Goal: Task Accomplishment & Management: Manage account settings

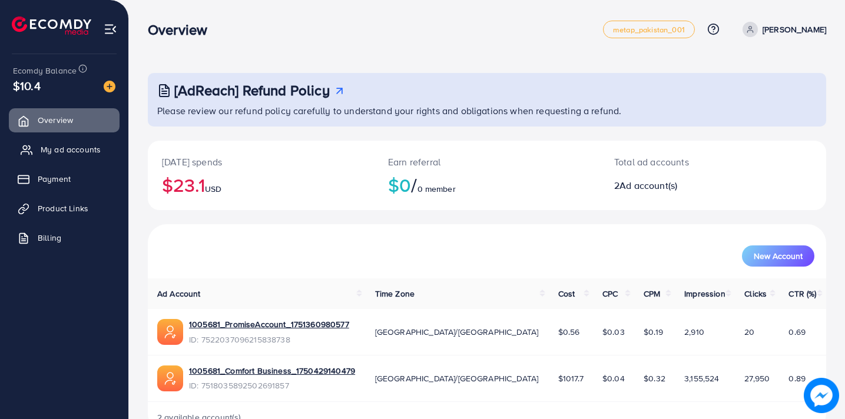
click at [75, 147] on span "My ad accounts" at bounding box center [71, 150] width 60 height 12
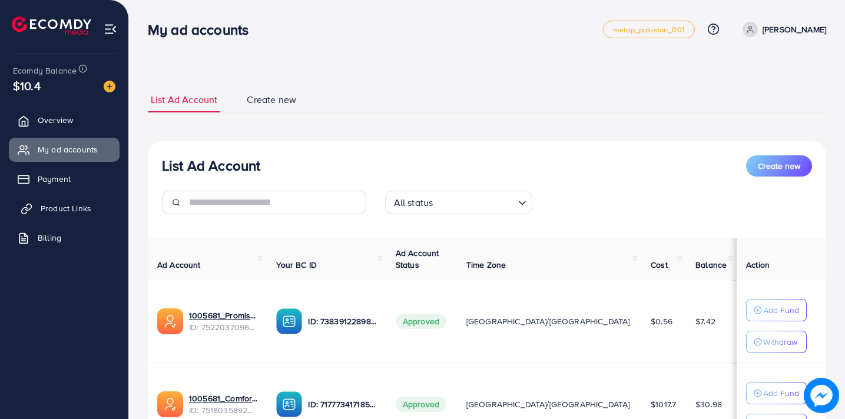
click at [76, 199] on link "Product Links" at bounding box center [64, 209] width 111 height 24
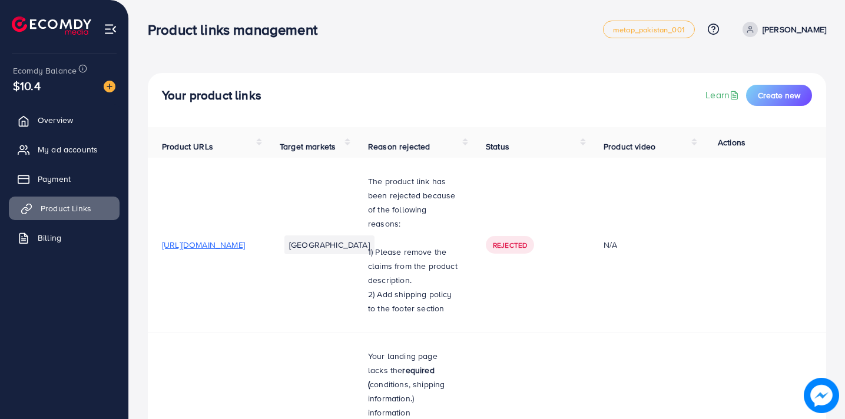
click at [80, 205] on span "Product Links" at bounding box center [66, 209] width 51 height 12
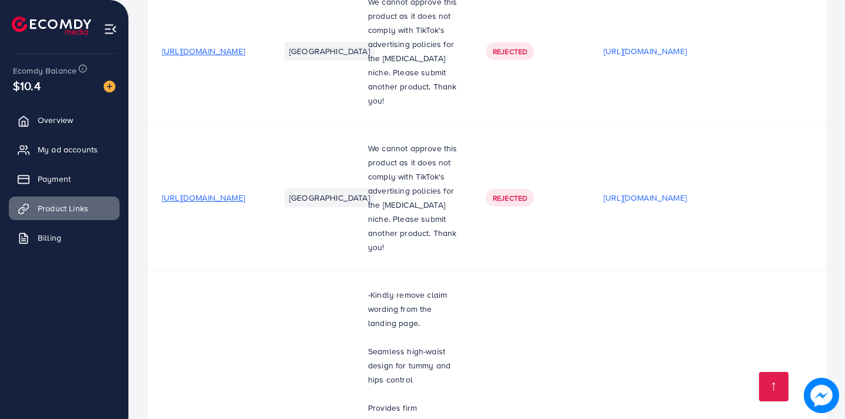
scroll to position [2064, 0]
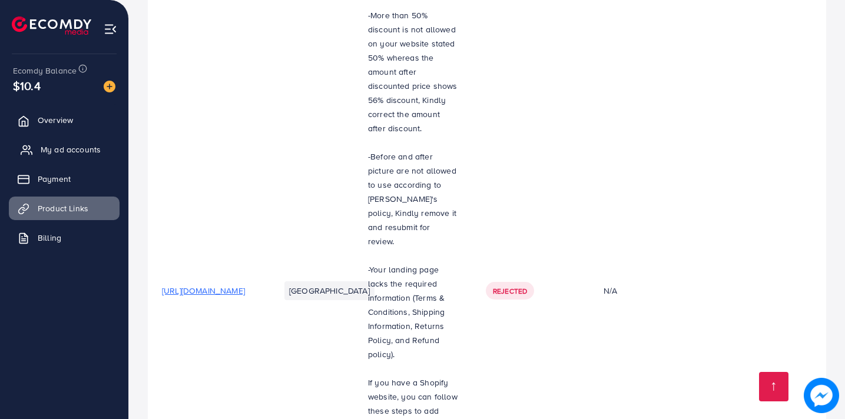
click at [62, 143] on link "My ad accounts" at bounding box center [64, 150] width 111 height 24
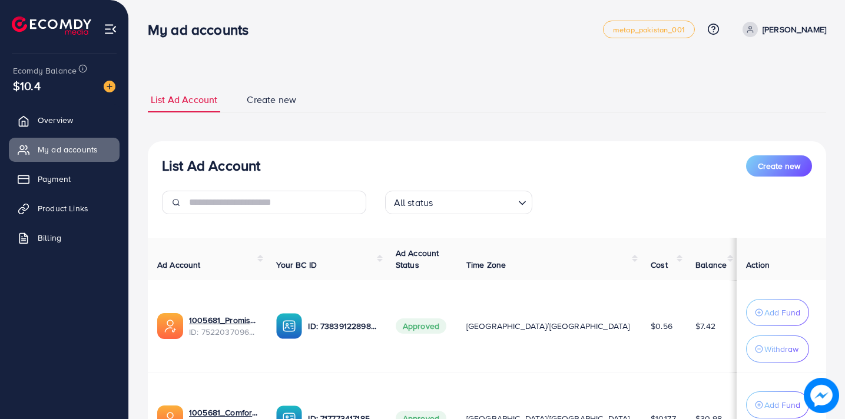
scroll to position [131, 0]
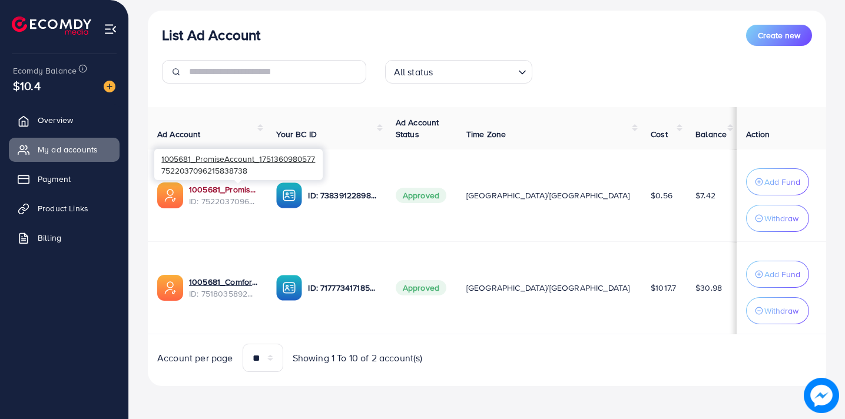
click at [254, 190] on link "1005681_PromiseAccount_1751360980577" at bounding box center [223, 190] width 68 height 12
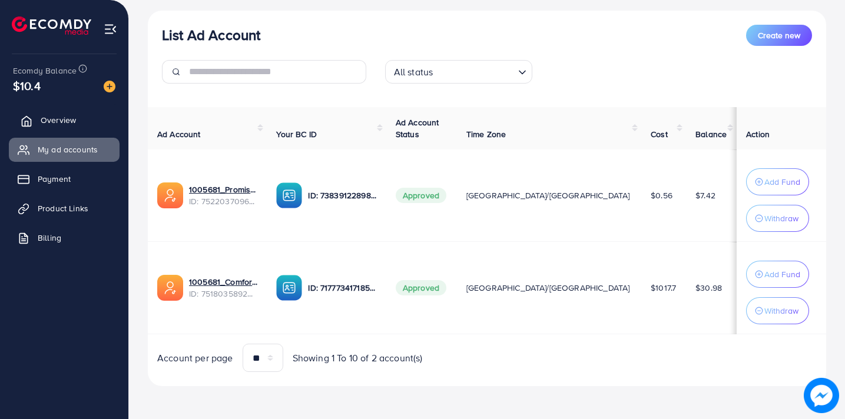
click at [79, 115] on link "Overview" at bounding box center [64, 120] width 111 height 24
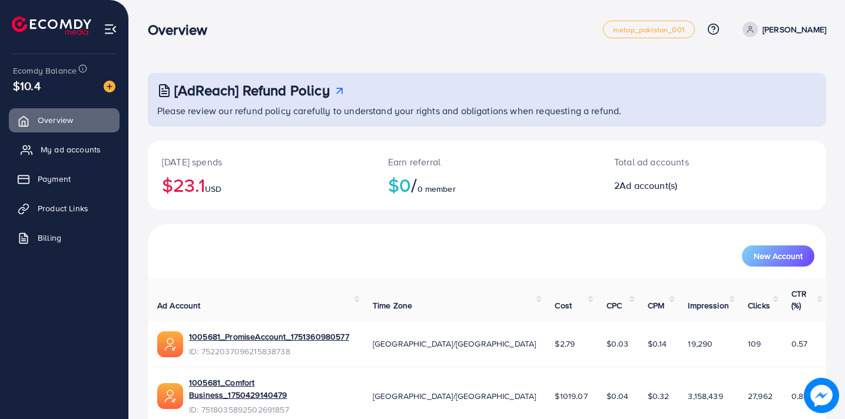
click at [82, 146] on span "My ad accounts" at bounding box center [71, 150] width 60 height 12
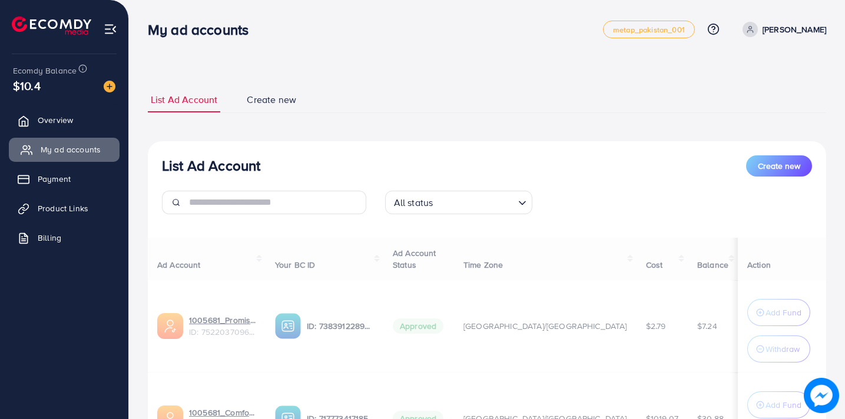
select select
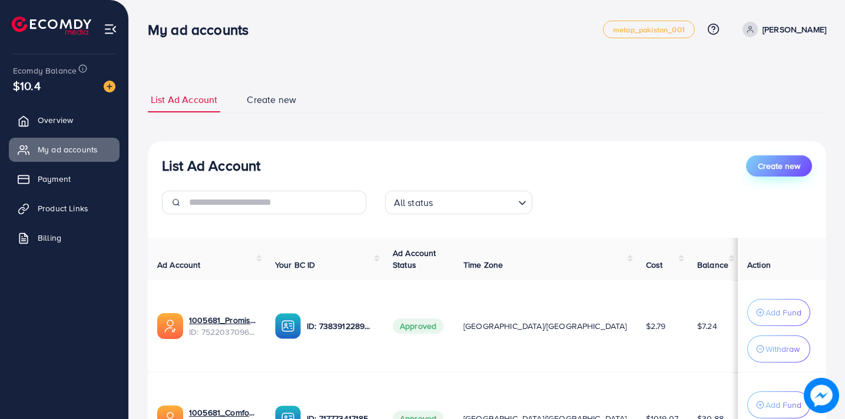
click at [795, 174] on button "Create new" at bounding box center [779, 166] width 66 height 21
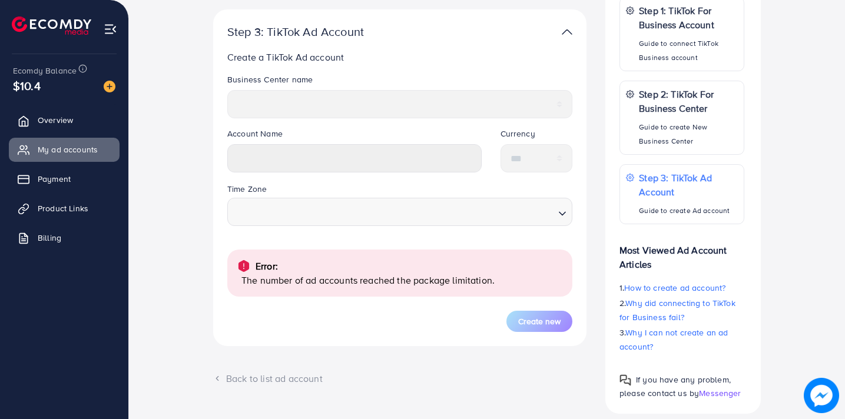
scroll to position [250, 0]
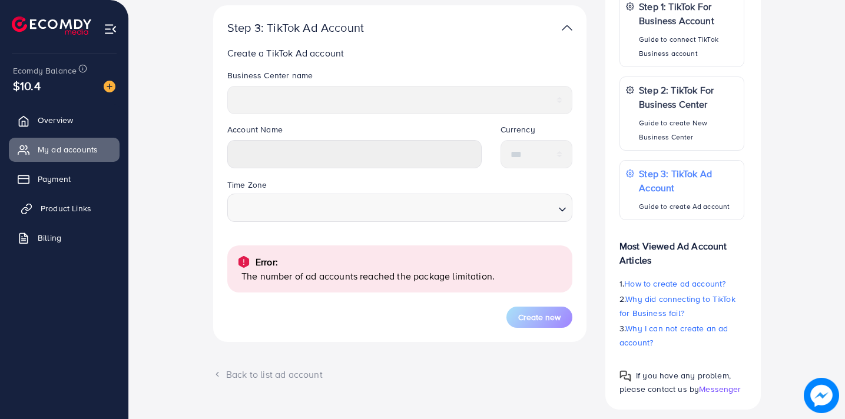
click at [73, 205] on span "Product Links" at bounding box center [66, 209] width 51 height 12
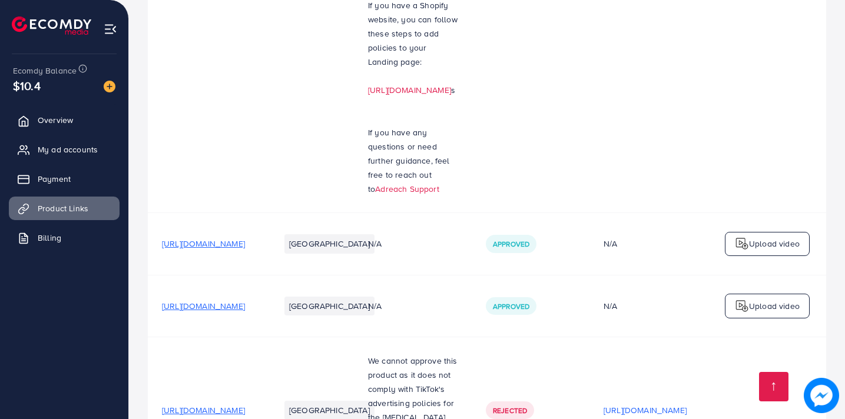
scroll to position [3693, 0]
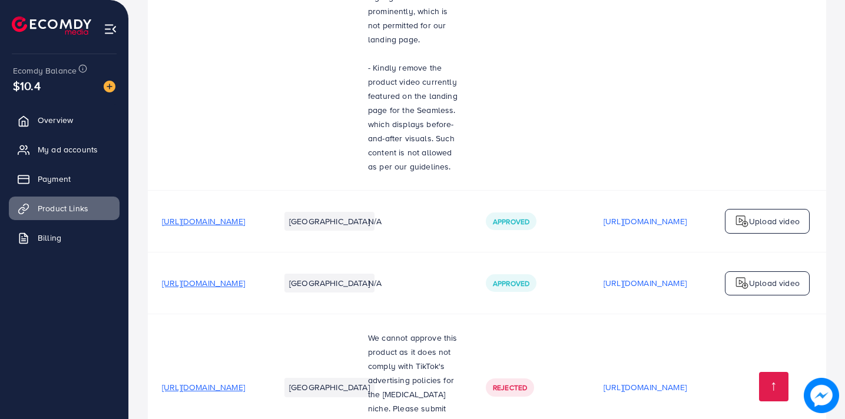
click at [93, 118] on link "Overview" at bounding box center [64, 120] width 111 height 24
